Goal: Transaction & Acquisition: Purchase product/service

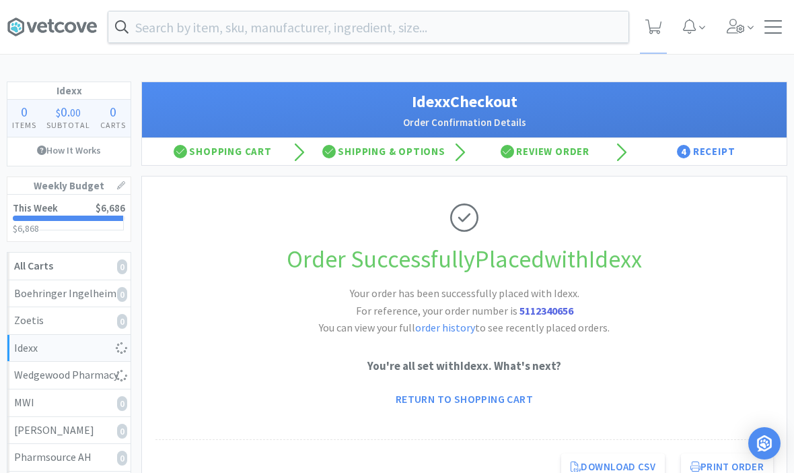
click at [586, 30] on input "text" at bounding box center [368, 26] width 520 height 31
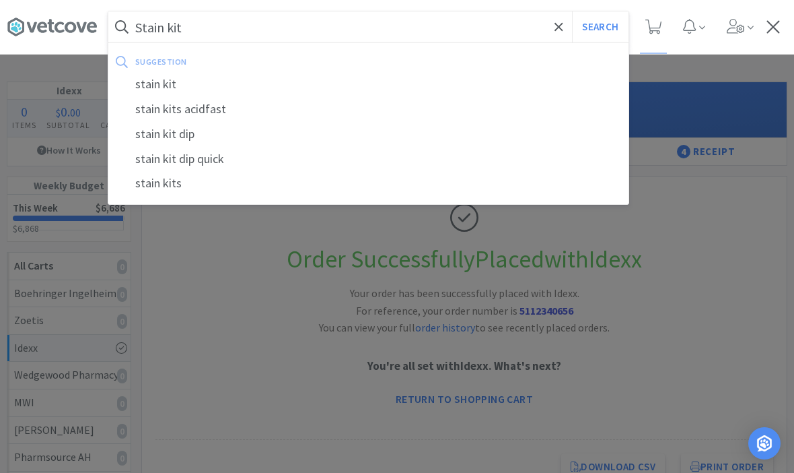
type input "Stain kit"
click at [600, 27] on button "Search" at bounding box center [600, 26] width 56 height 31
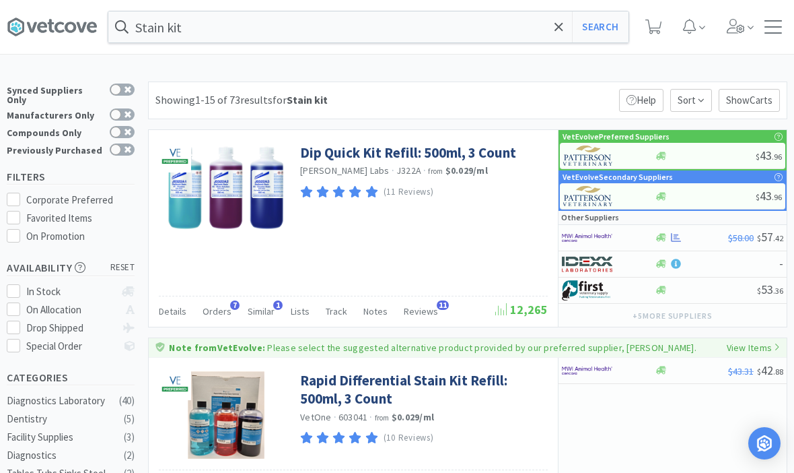
click at [366, 159] on link "Dip Quick Kit Refill: 500ml, 3 Count" at bounding box center [408, 152] width 216 height 18
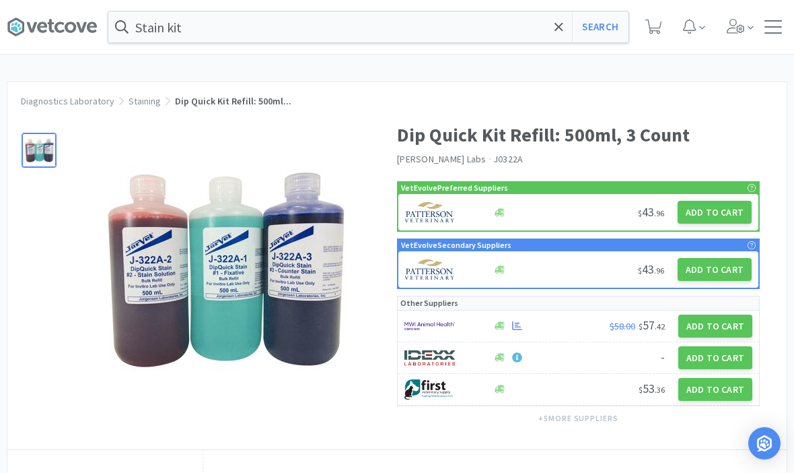
click at [730, 204] on button "Add to Cart" at bounding box center [715, 212] width 74 height 23
select select "1"
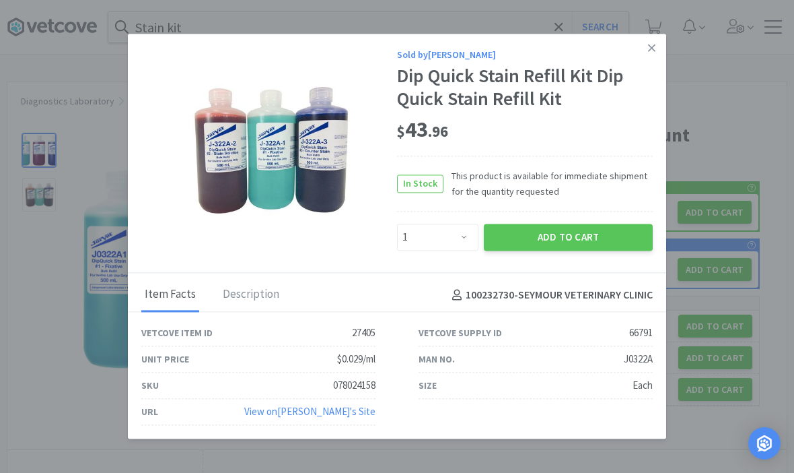
click at [607, 224] on button "Add to Cart" at bounding box center [568, 237] width 169 height 27
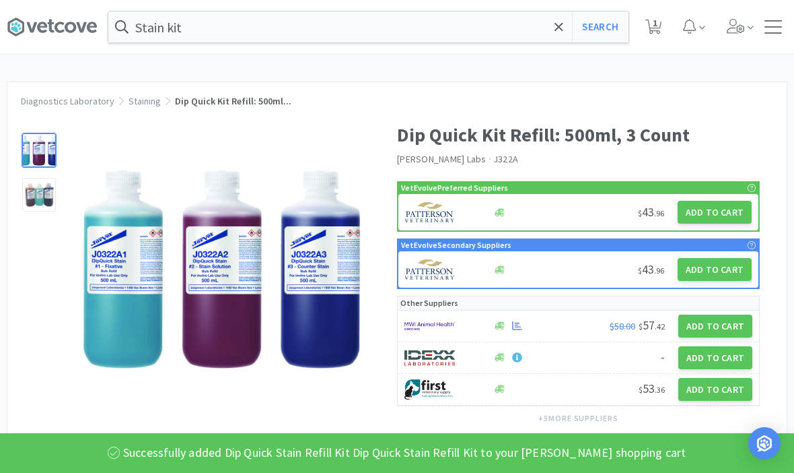
click at [562, 20] on icon at bounding box center [559, 26] width 9 height 13
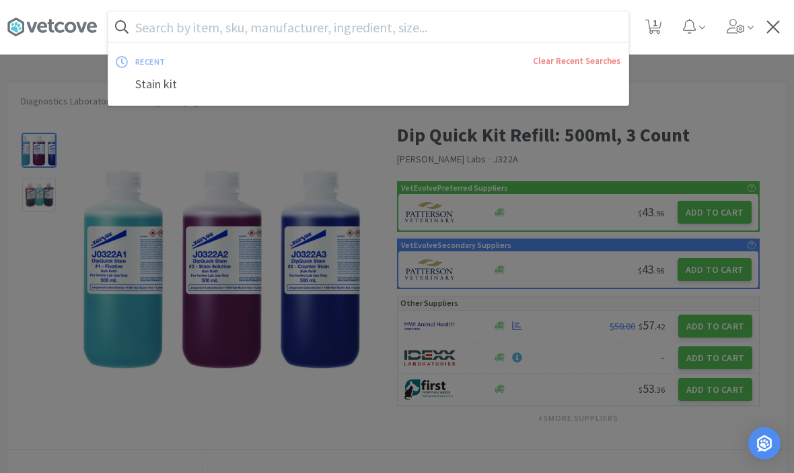
click at [658, 28] on span "1" at bounding box center [655, 23] width 5 height 54
select select "1"
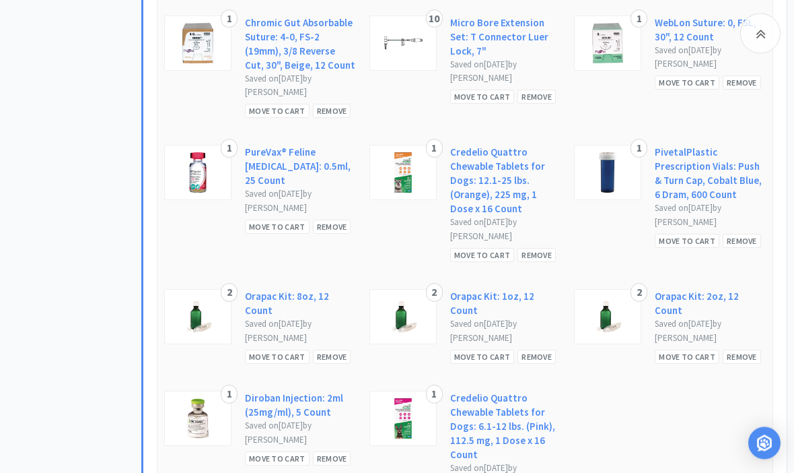
scroll to position [1251, 0]
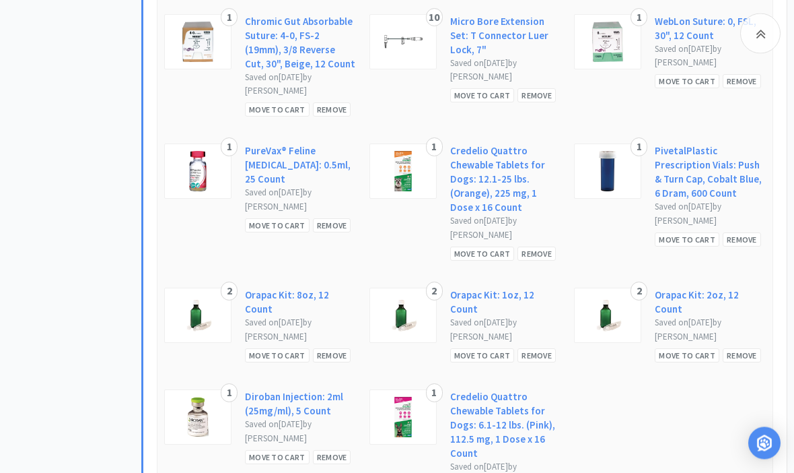
click at [270, 349] on div "Move to Cart" at bounding box center [277, 356] width 65 height 14
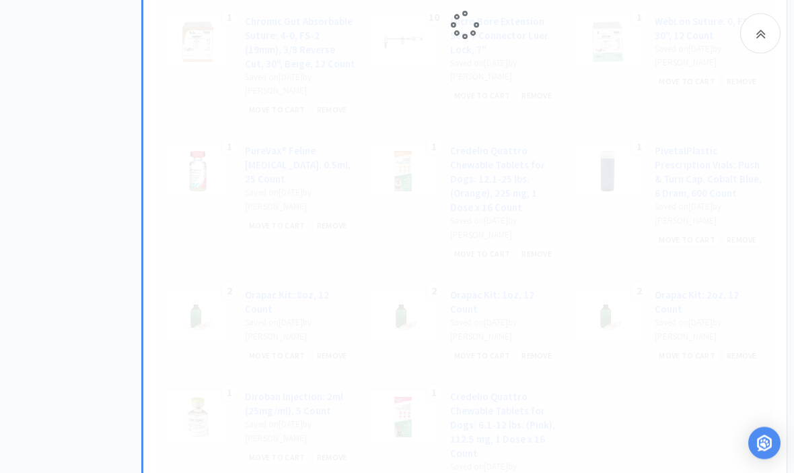
scroll to position [1252, 0]
select select "2"
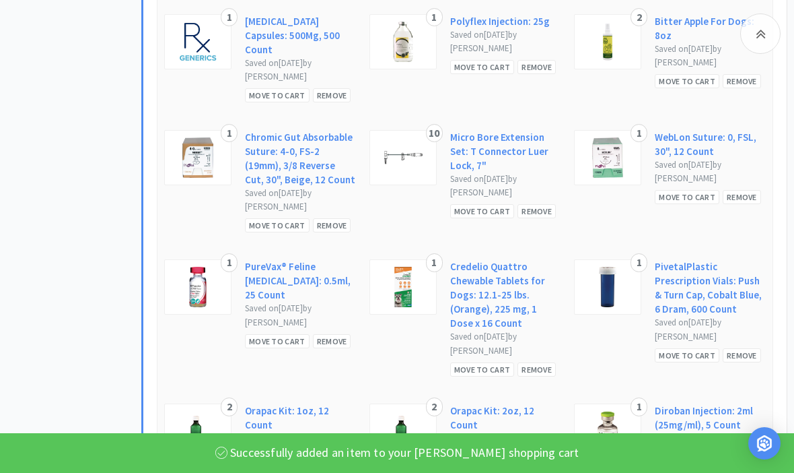
click at [278, 464] on div "Move to Cart" at bounding box center [277, 471] width 65 height 14
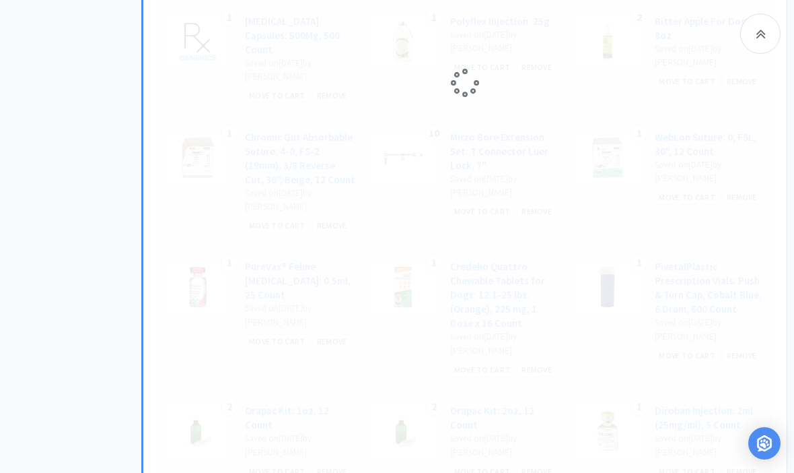
select select "2"
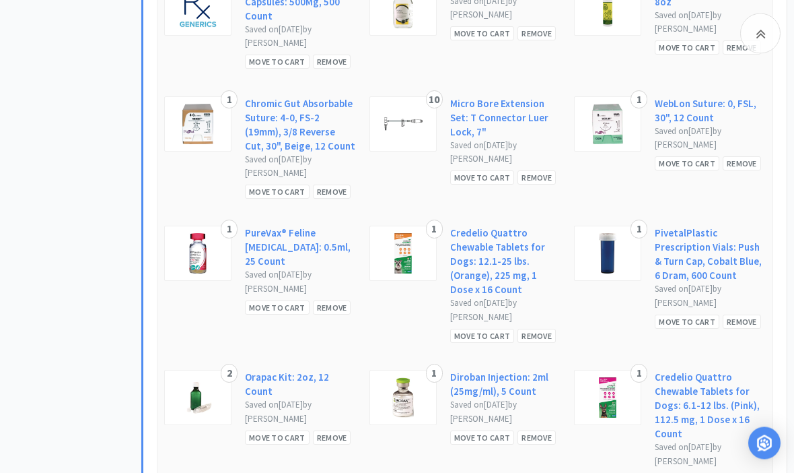
scroll to position [1401, 0]
click at [697, 314] on div "Move to Cart" at bounding box center [687, 321] width 65 height 14
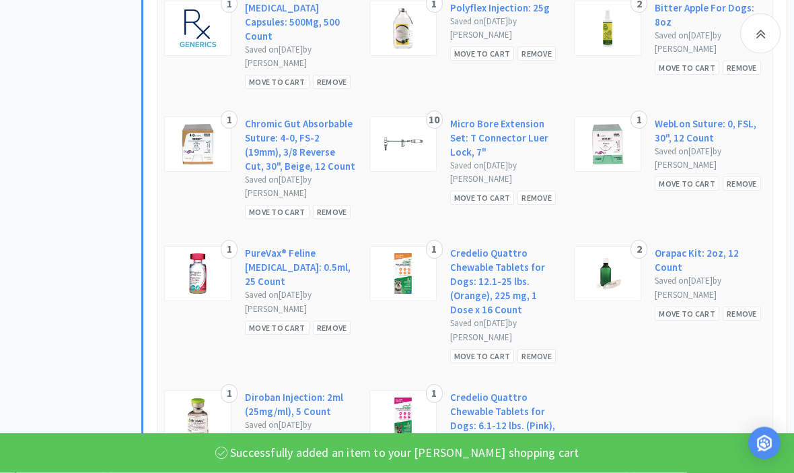
scroll to position [1565, 0]
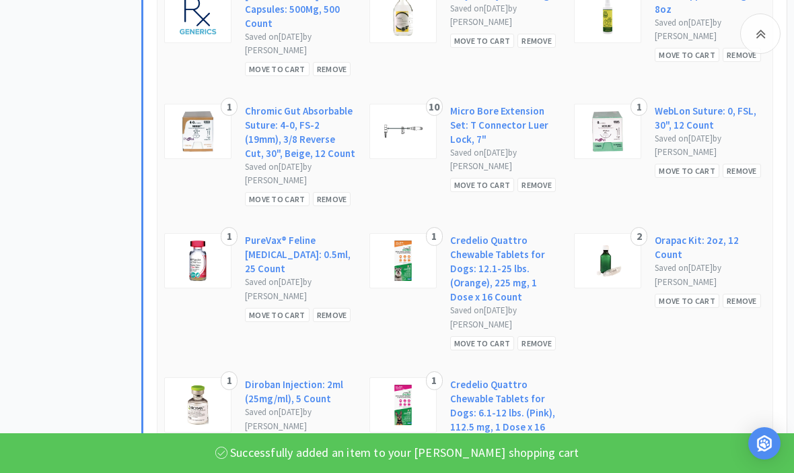
click at [687, 294] on div "Move to Cart" at bounding box center [687, 301] width 65 height 14
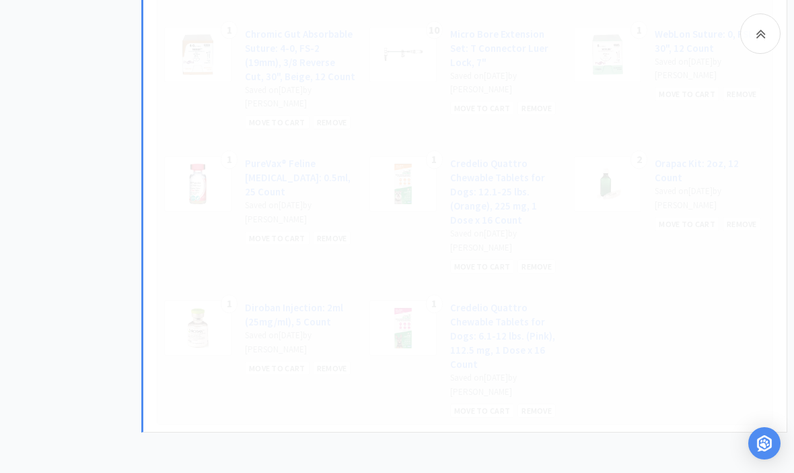
select select "2"
select select "1"
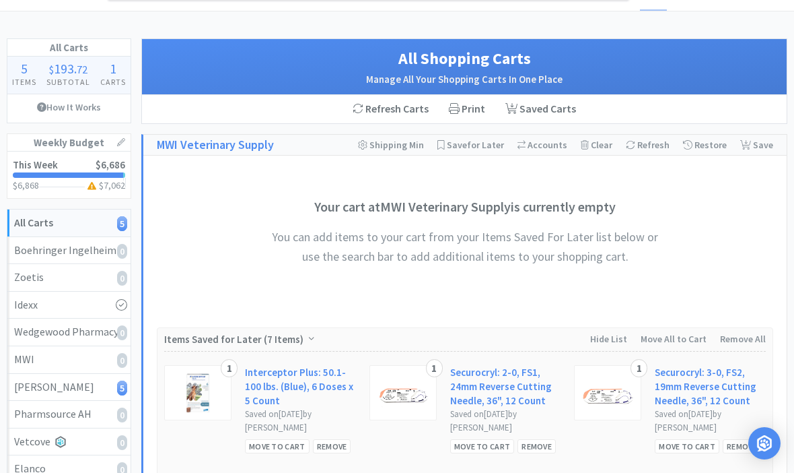
scroll to position [42, 0]
